Goal: Transaction & Acquisition: Purchase product/service

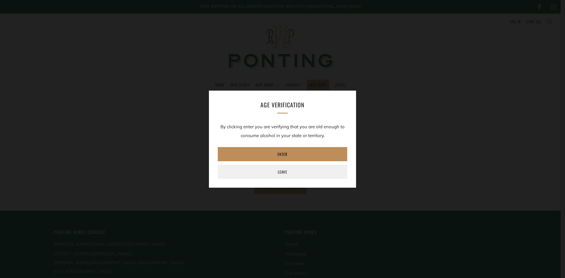
click at [286, 154] on link "Enter" at bounding box center [283, 154] width 130 height 14
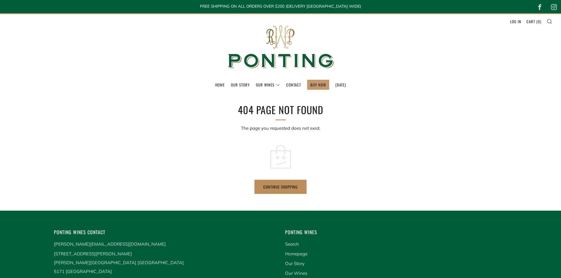
click at [283, 183] on link "Continue shopping" at bounding box center [280, 187] width 52 height 14
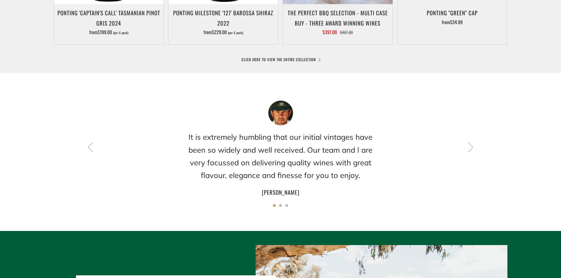
scroll to position [471, 0]
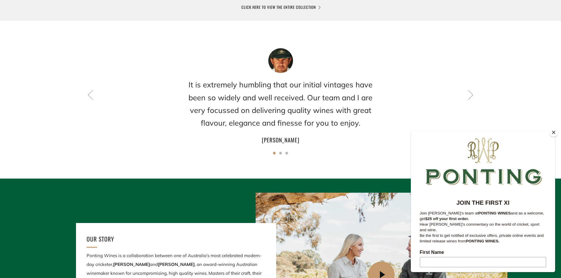
click at [553, 133] on button "Close" at bounding box center [553, 132] width 9 height 9
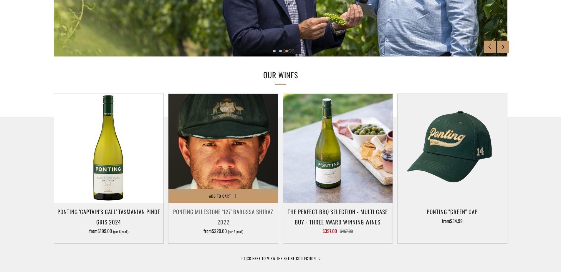
scroll to position [236, 0]
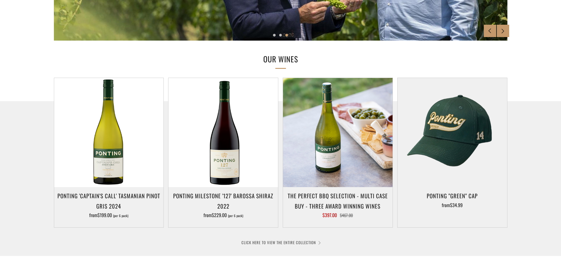
click at [283, 242] on link "CLICK HERE TO VIEW THE ENTIRE COLLECTION" at bounding box center [280, 243] width 78 height 6
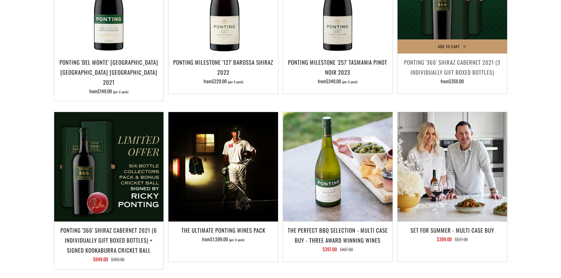
scroll to position [442, 0]
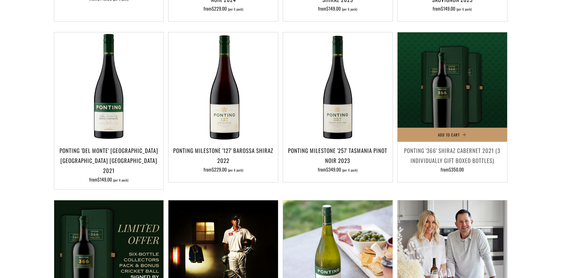
click at [451, 166] on span "$350.00" at bounding box center [456, 169] width 15 height 7
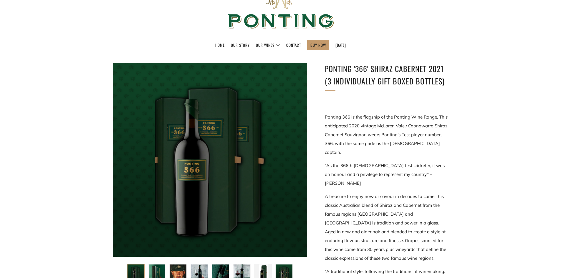
scroll to position [29, 0]
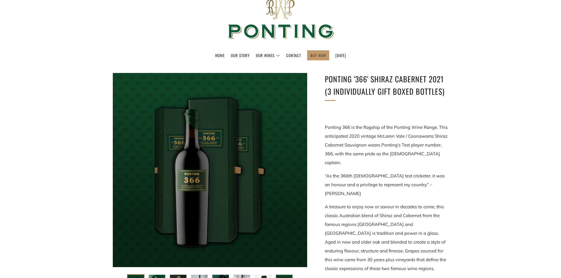
click at [315, 54] on link "BUY NOW" at bounding box center [318, 55] width 16 height 9
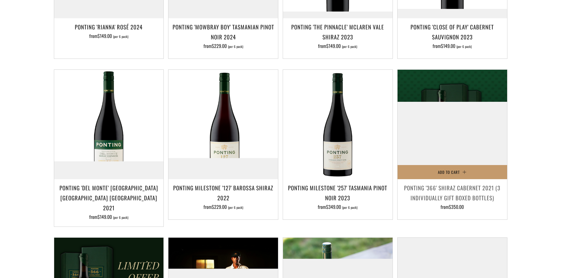
scroll to position [412, 0]
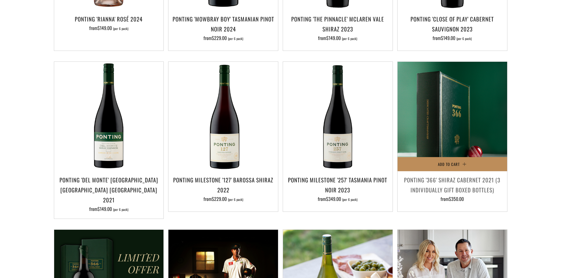
click at [465, 157] on button "Add to Cart" at bounding box center [453, 164] width 110 height 14
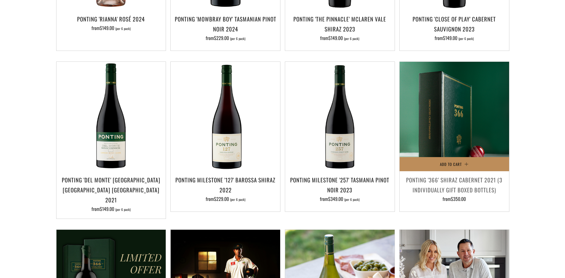
scroll to position [324, 0]
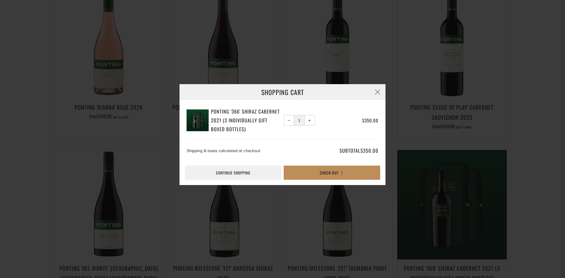
click at [312, 171] on button "Check Out" at bounding box center [332, 173] width 97 height 14
